Goal: Obtain resource: Obtain resource

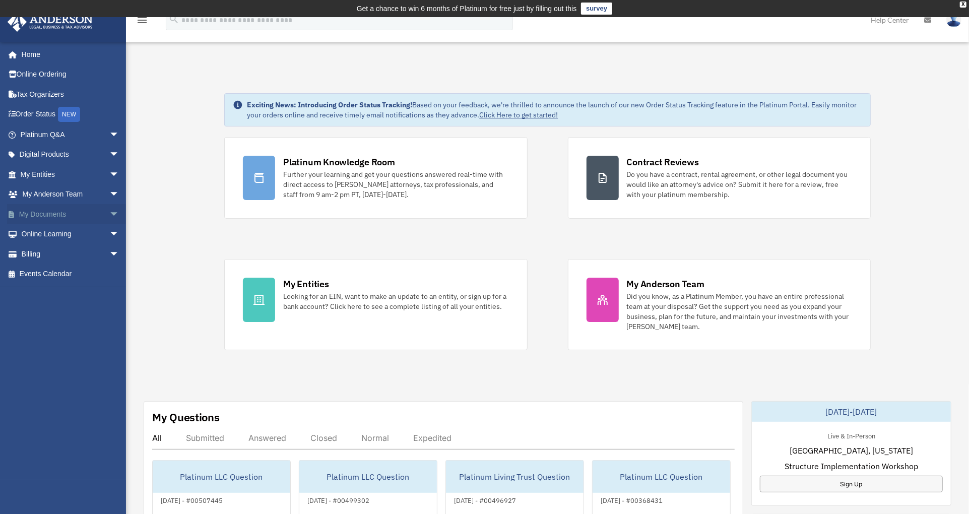
click at [46, 209] on link "My Documents arrow_drop_down" at bounding box center [70, 214] width 127 height 20
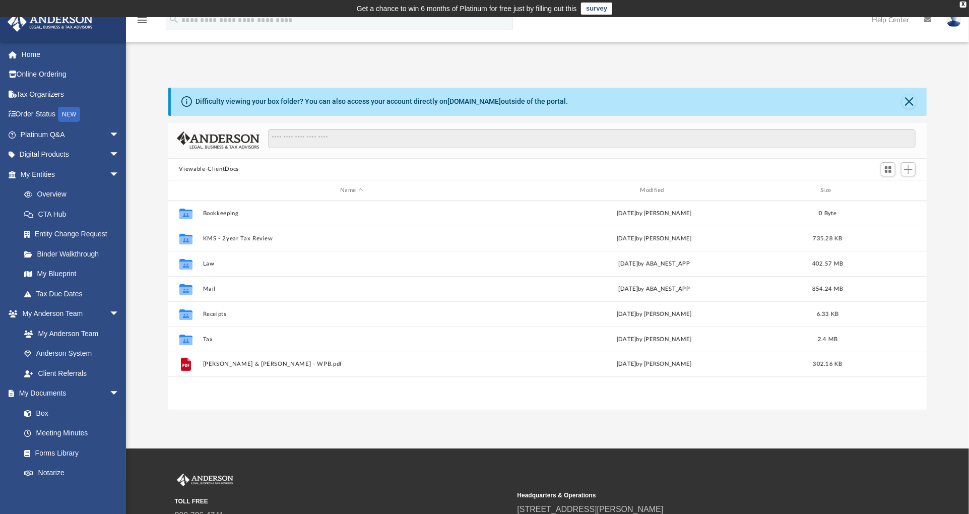
scroll to position [220, 750]
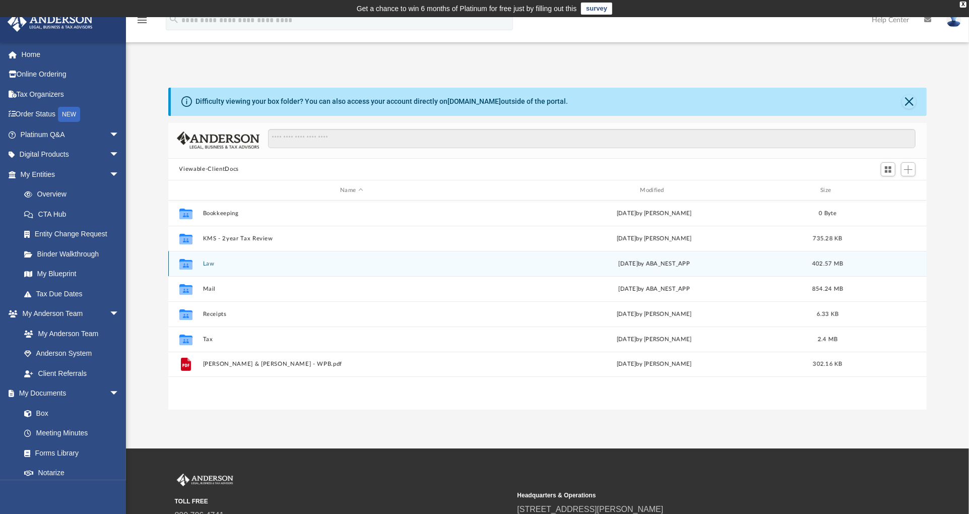
click at [207, 262] on button "Law" at bounding box center [351, 263] width 298 height 7
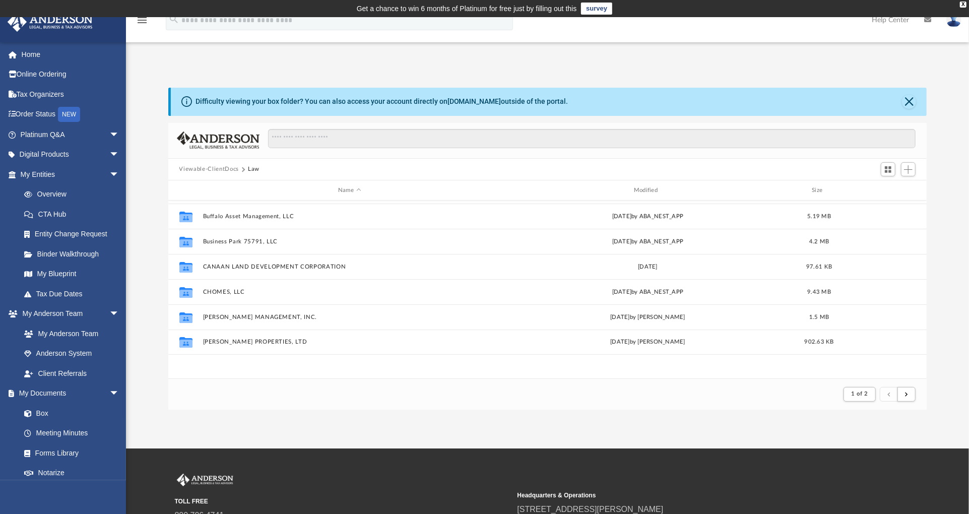
scroll to position [168, 0]
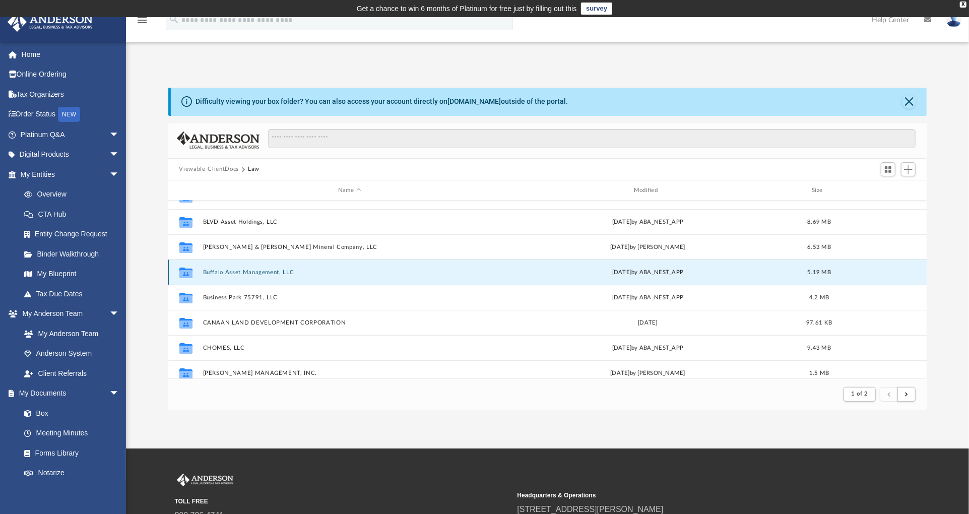
click at [244, 270] on button "Buffalo Asset Management, LLC" at bounding box center [349, 272] width 294 height 7
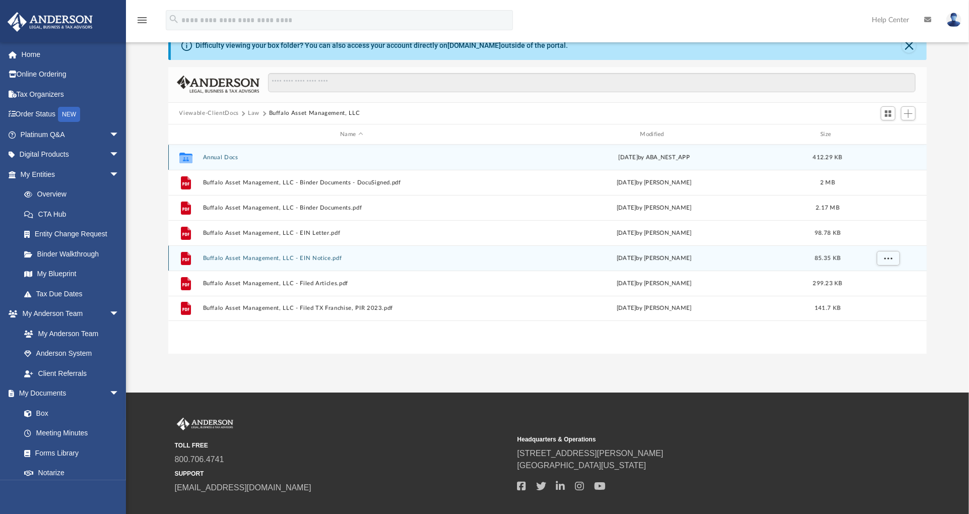
scroll to position [0, 0]
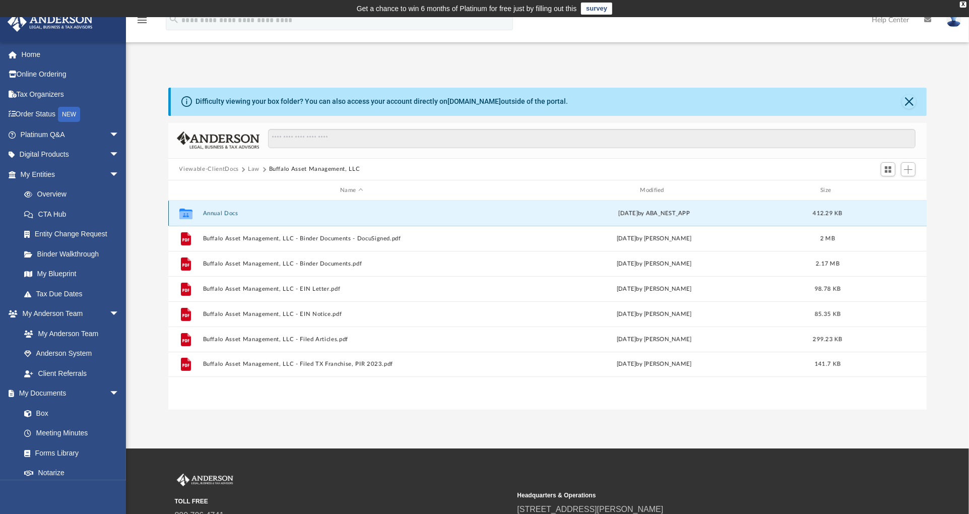
click at [224, 215] on button "Annual Docs" at bounding box center [351, 213] width 298 height 7
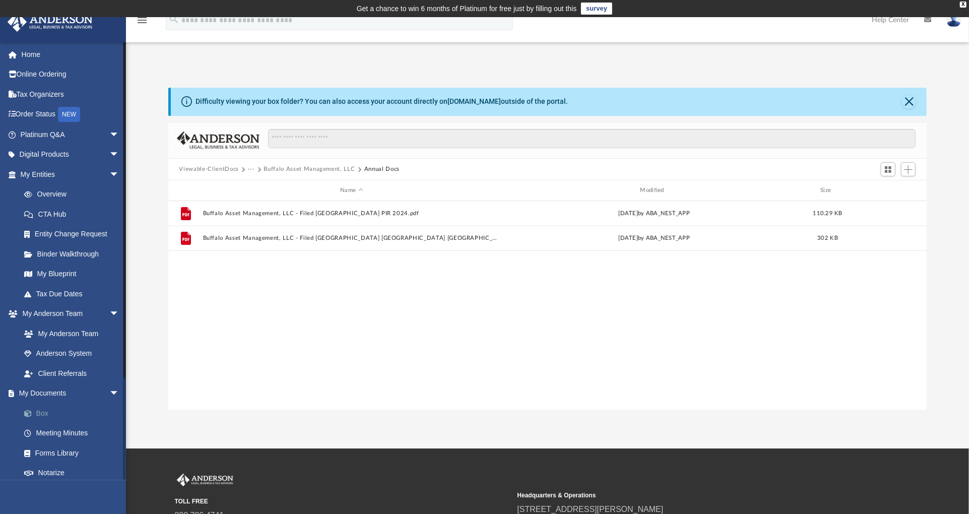
click at [40, 410] on link "Box" at bounding box center [74, 413] width 120 height 20
click at [207, 166] on button "Viewable-ClientDocs" at bounding box center [208, 169] width 59 height 9
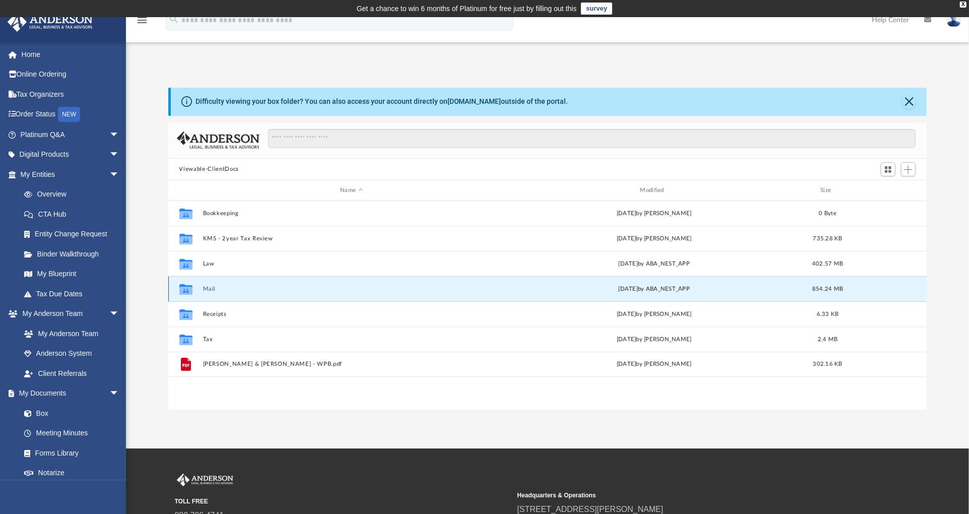
click at [211, 288] on button "Mail" at bounding box center [351, 289] width 298 height 7
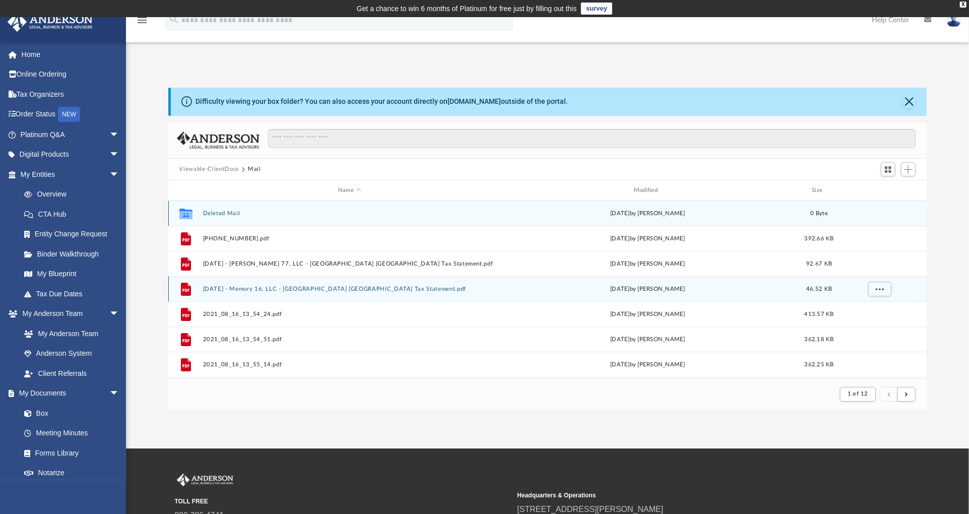
scroll to position [189, 750]
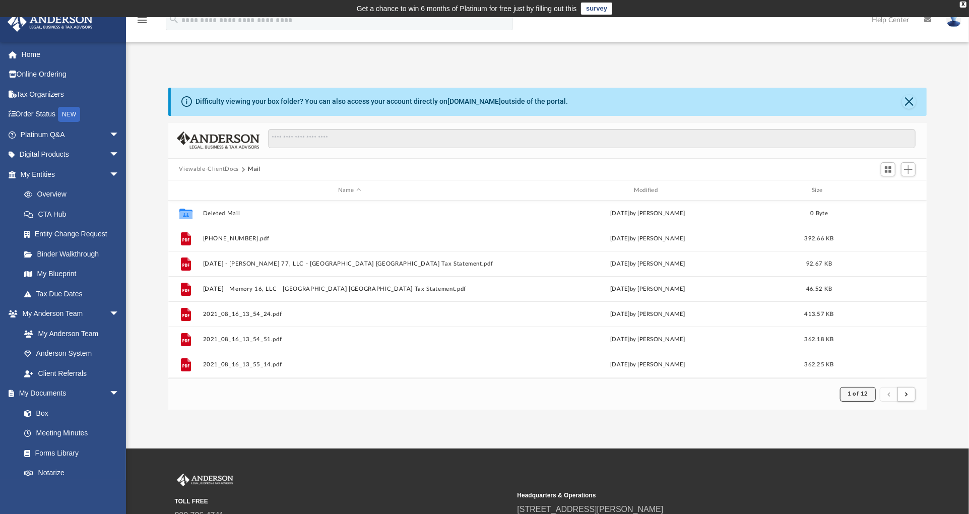
click at [864, 394] on span "1 of 12" at bounding box center [857, 394] width 21 height 6
click at [862, 368] on li "12" at bounding box center [866, 369] width 8 height 11
click at [852, 391] on span "1 of 12" at bounding box center [857, 394] width 21 height 6
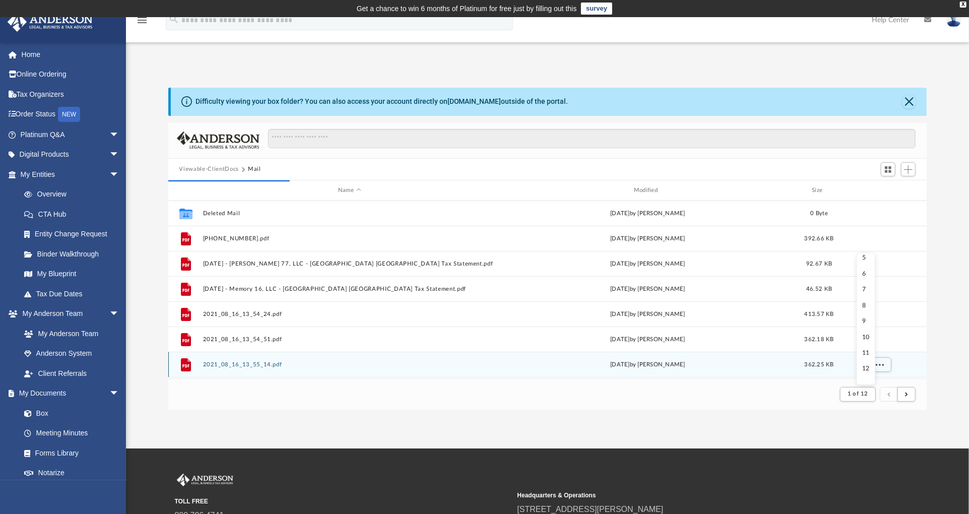
click at [862, 367] on li "12" at bounding box center [866, 369] width 8 height 11
click at [854, 367] on div "grid" at bounding box center [878, 364] width 71 height 19
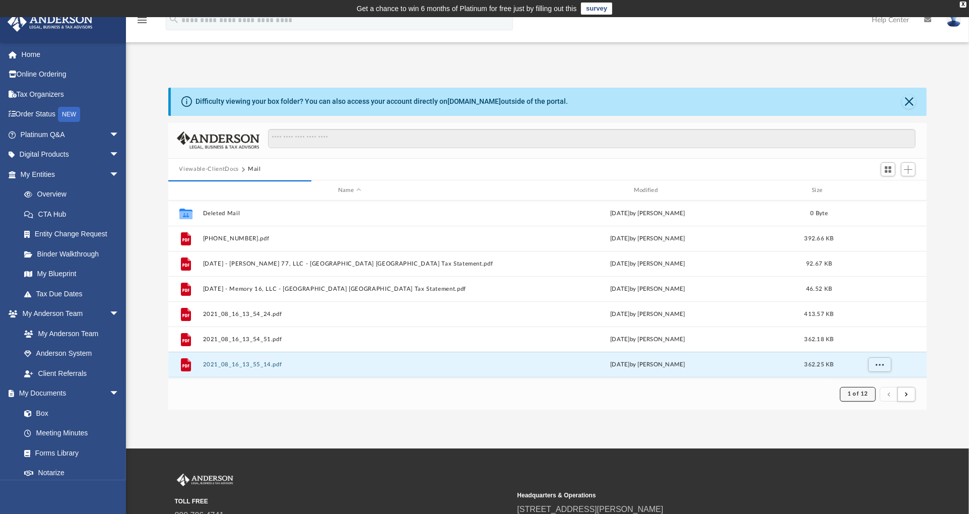
click at [859, 391] on span "1 of 12" at bounding box center [857, 394] width 21 height 6
click at [862, 374] on li "8" at bounding box center [866, 374] width 8 height 11
click at [908, 399] on button "submit" at bounding box center [906, 394] width 18 height 15
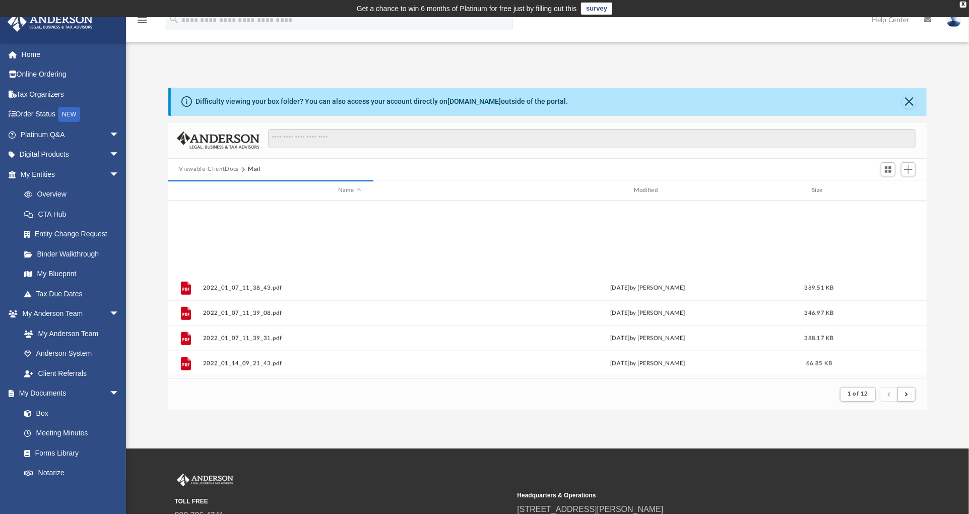
scroll to position [1081, 0]
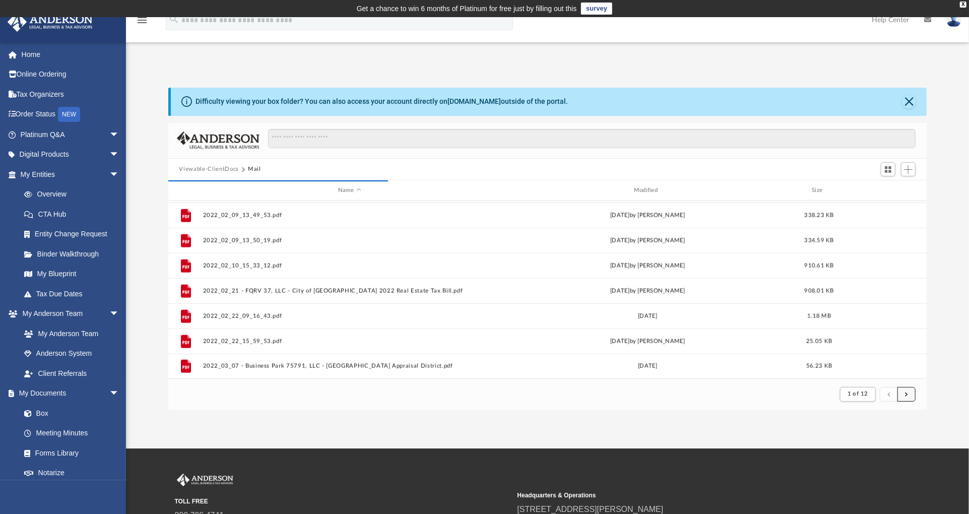
click at [911, 395] on button "submit" at bounding box center [906, 394] width 18 height 15
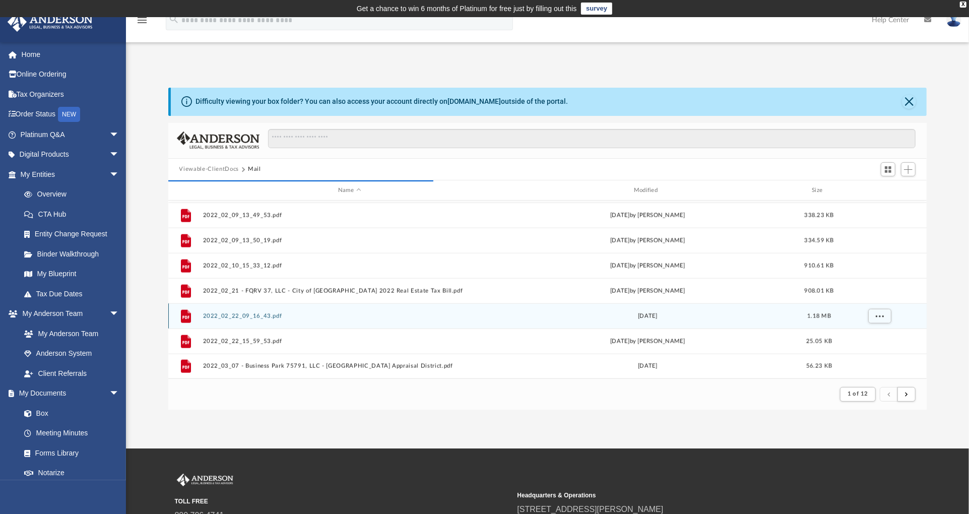
click at [796, 311] on div "File 2022_02_22_09_16_43.pdf [DATE] 1.18 MB" at bounding box center [547, 315] width 759 height 25
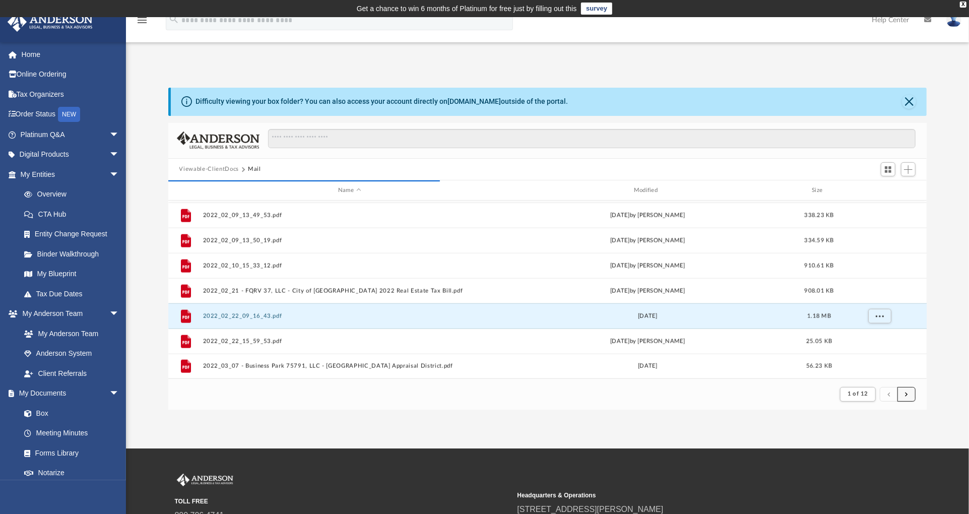
click at [908, 396] on button "submit" at bounding box center [906, 394] width 18 height 15
click at [905, 398] on button "submit" at bounding box center [906, 394] width 18 height 15
click at [903, 391] on button "submit" at bounding box center [906, 394] width 18 height 15
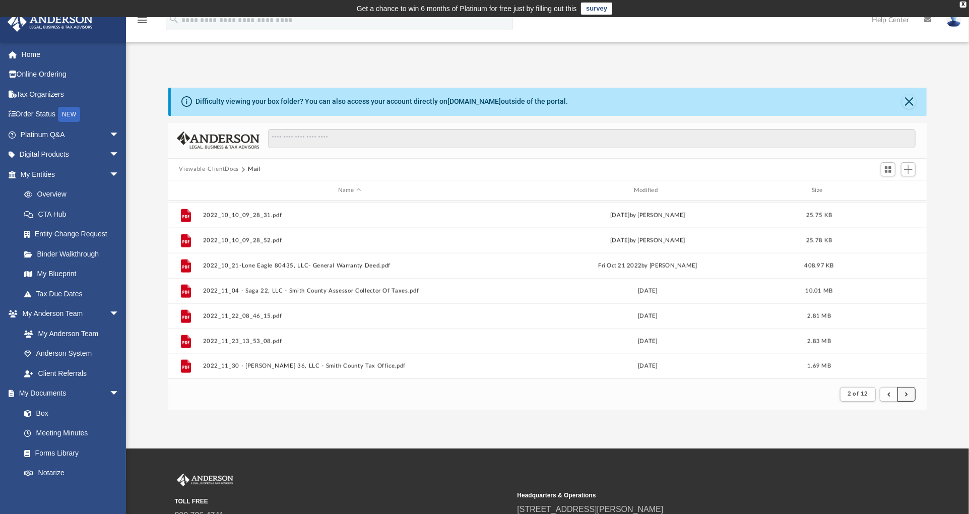
click at [903, 392] on button "submit" at bounding box center [906, 394] width 18 height 15
